Goal: Find specific page/section: Find specific page/section

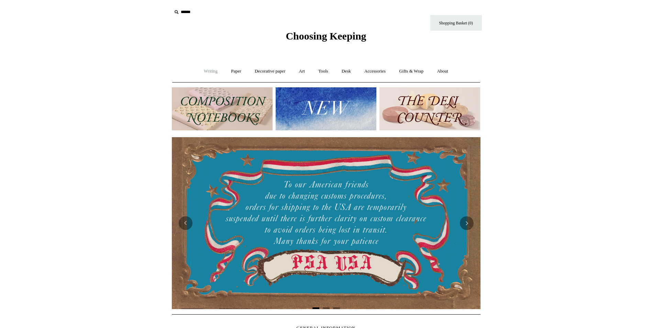
click at [211, 72] on link "Writing +" at bounding box center [211, 71] width 26 height 18
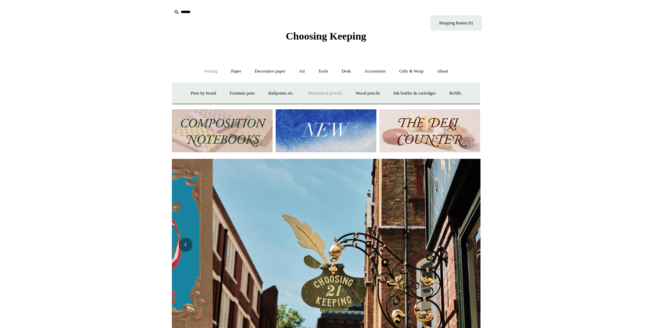
scroll to position [0, 309]
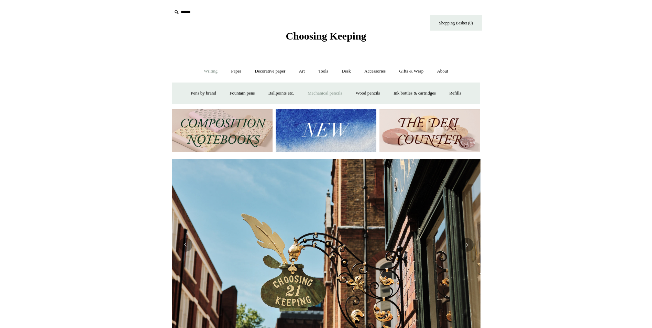
click at [334, 96] on link "Mechanical pencils +" at bounding box center [325, 93] width 47 height 18
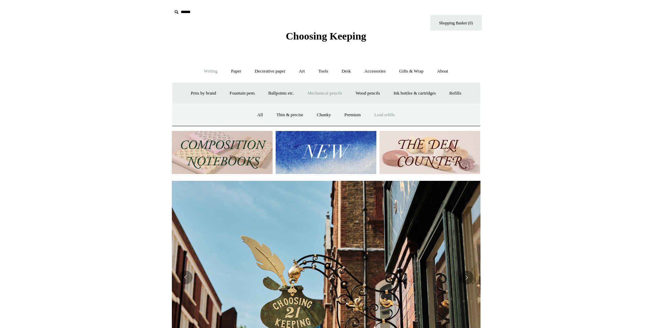
click at [396, 116] on link "Lead refills" at bounding box center [384, 115] width 33 height 18
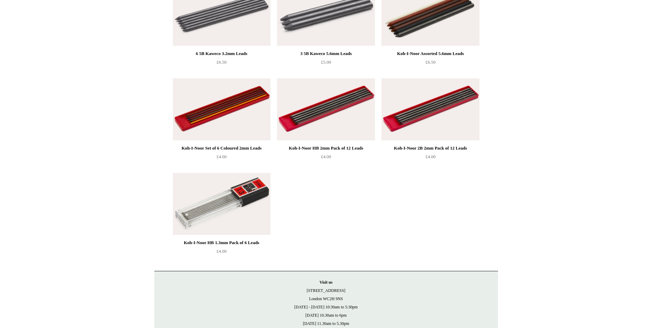
scroll to position [19, 0]
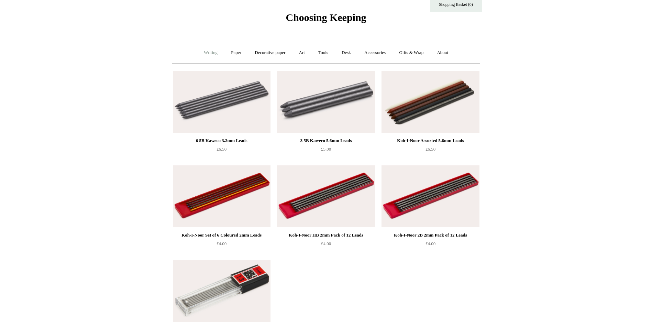
click at [202, 55] on link "Writing +" at bounding box center [211, 53] width 26 height 18
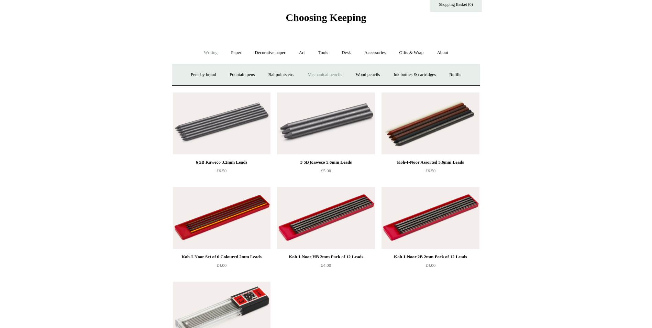
click at [332, 74] on link "Mechanical pencils +" at bounding box center [325, 75] width 47 height 18
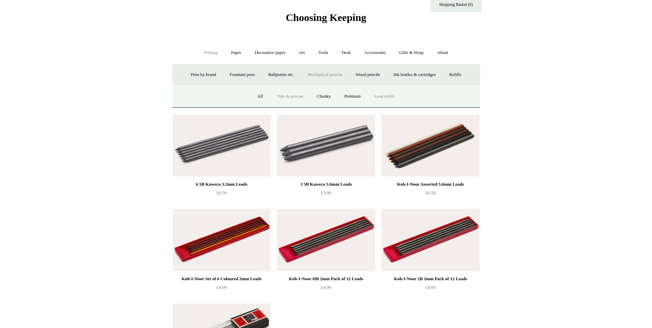
click at [294, 95] on link "Thin & precise" at bounding box center [289, 96] width 39 height 18
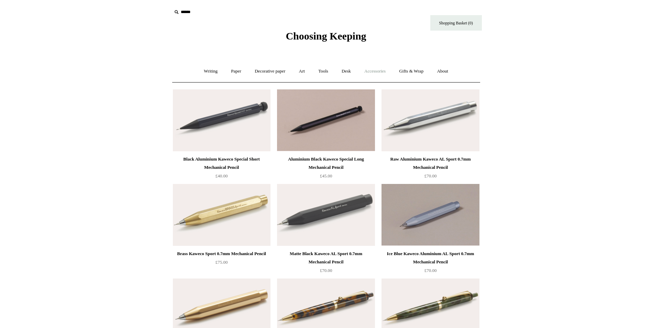
click at [377, 73] on link "Accessories +" at bounding box center [375, 71] width 34 height 18
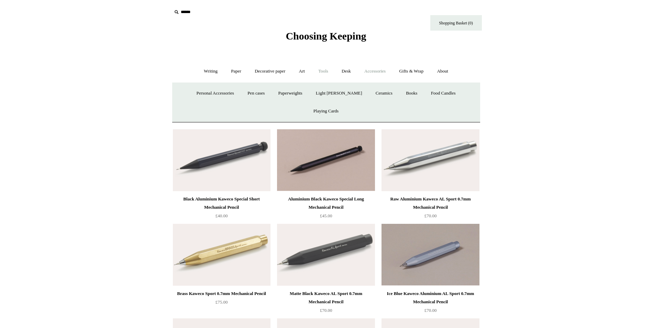
click at [324, 73] on link "Tools +" at bounding box center [323, 71] width 22 height 18
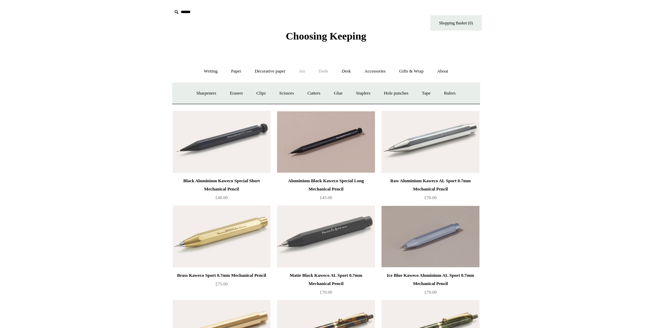
click at [311, 73] on link "Art +" at bounding box center [302, 71] width 18 height 18
click at [349, 69] on link "Desk +" at bounding box center [347, 71] width 22 height 18
click at [363, 93] on link "Desk Accessories" at bounding box center [345, 93] width 44 height 18
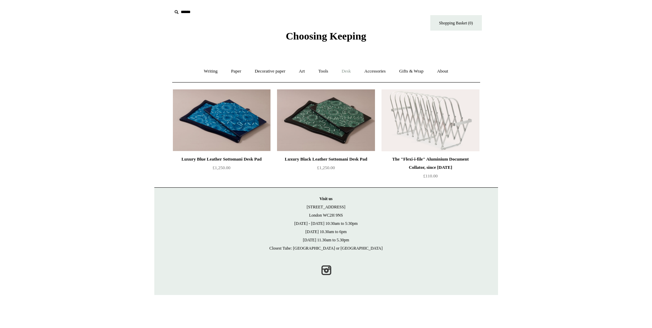
click at [350, 73] on link "Desk +" at bounding box center [347, 71] width 22 height 18
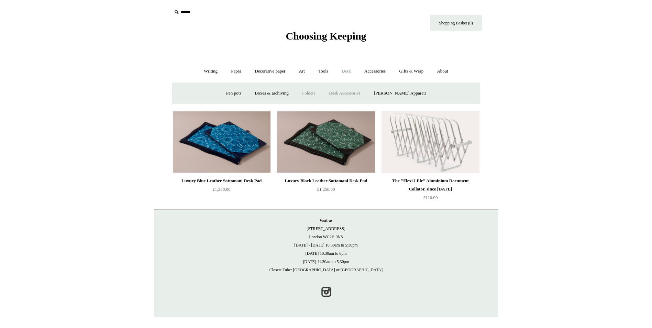
click at [309, 95] on link "Folders" at bounding box center [309, 93] width 26 height 18
